Goal: Find specific page/section

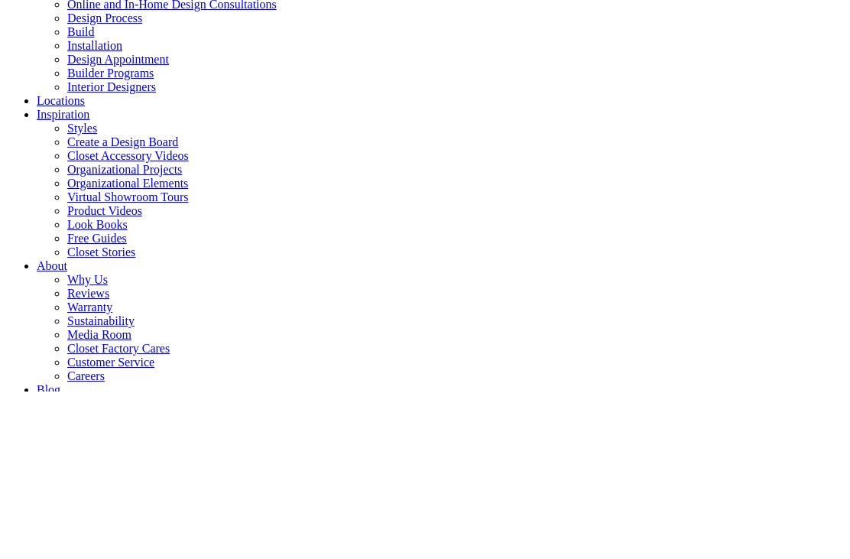
type input "*****"
